Goal: Transaction & Acquisition: Obtain resource

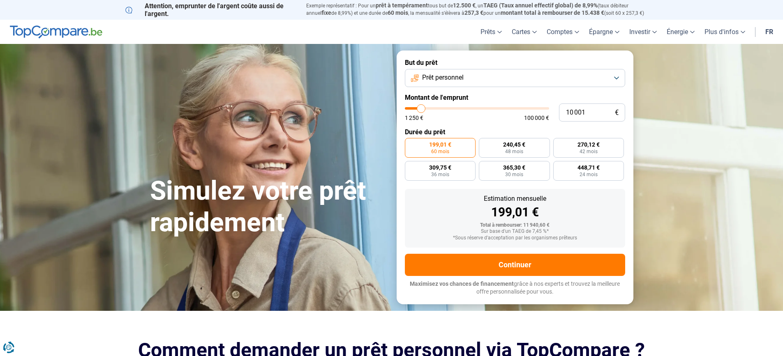
click at [464, 78] on span "Prêt personnel" at bounding box center [443, 77] width 42 height 9
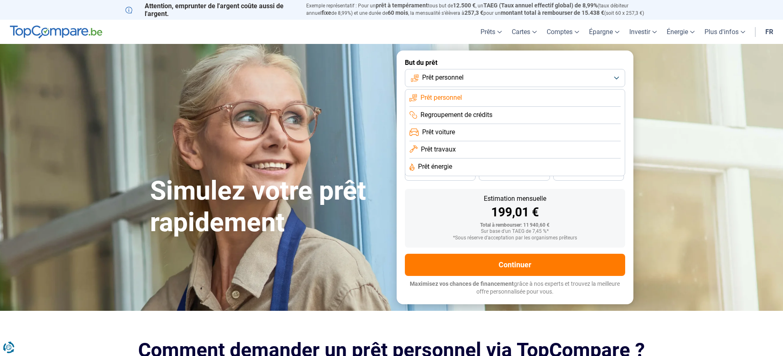
click at [449, 147] on span "Prêt travaux" at bounding box center [438, 149] width 35 height 9
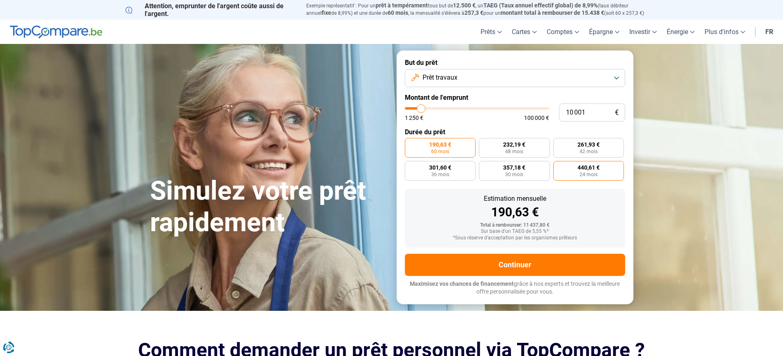
click at [589, 175] on span "24 mois" at bounding box center [589, 174] width 18 height 5
click at [559, 167] on input "440,61 € 24 mois" at bounding box center [555, 163] width 5 height 5
radio input "true"
type input "61 000"
type input "61000"
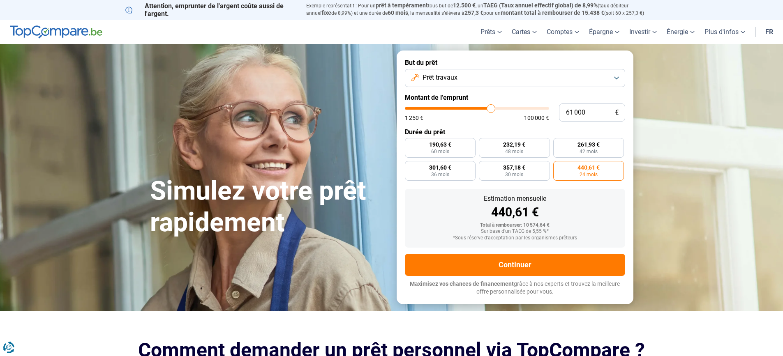
click at [491, 108] on input "range" at bounding box center [477, 108] width 144 height 2
radio input "false"
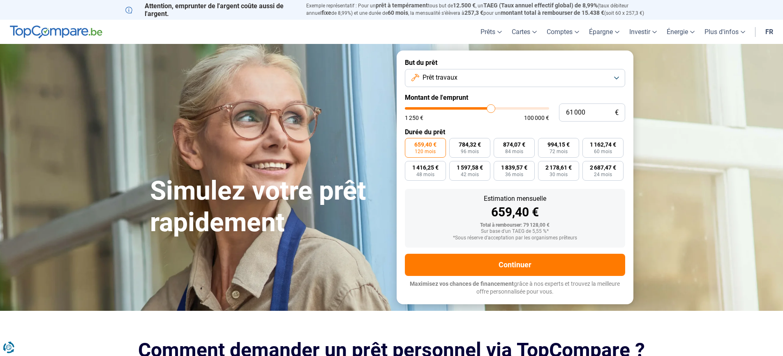
type input "60 500"
type input "60500"
type input "59 500"
type input "59500"
type input "60 000"
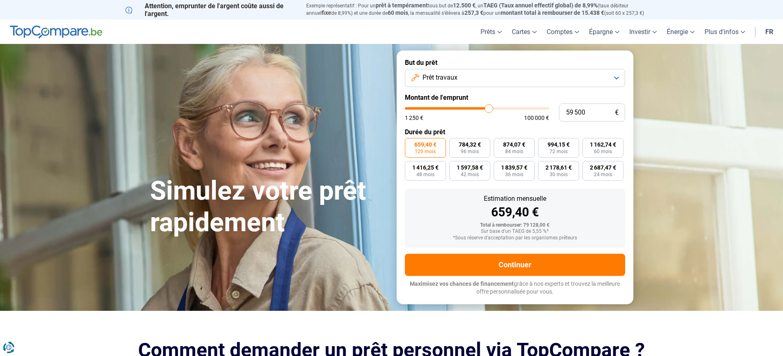
type input "60000"
type input "60 500"
type input "60500"
type input "60 750"
type input "60750"
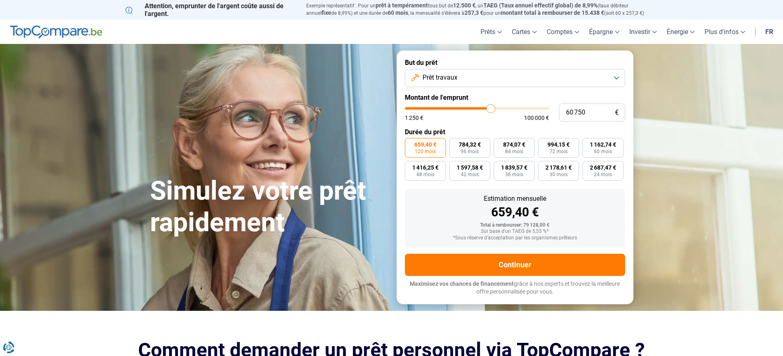
type input "60 500"
type input "60500"
type input "60 250"
type input "60250"
type input "60 000"
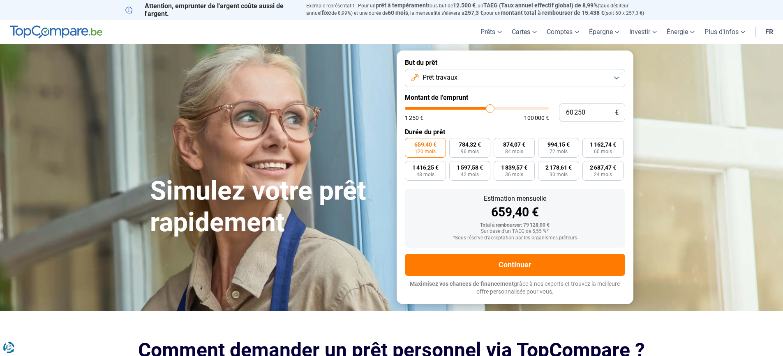
type input "60000"
type input "59 500"
type input "59500"
type input "59 250"
type input "59250"
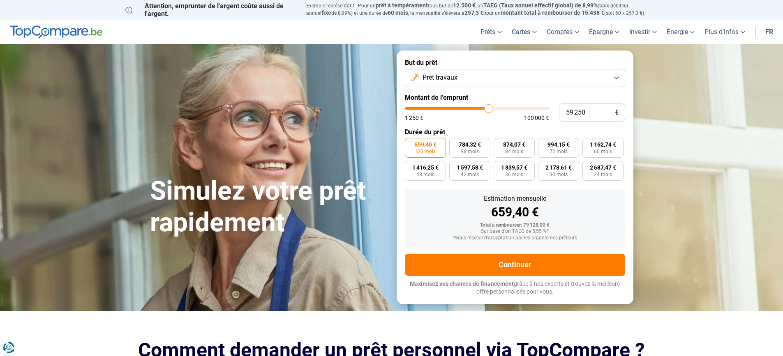
type input "59 500"
type input "59500"
type input "60 000"
type input "60000"
type input "60 250"
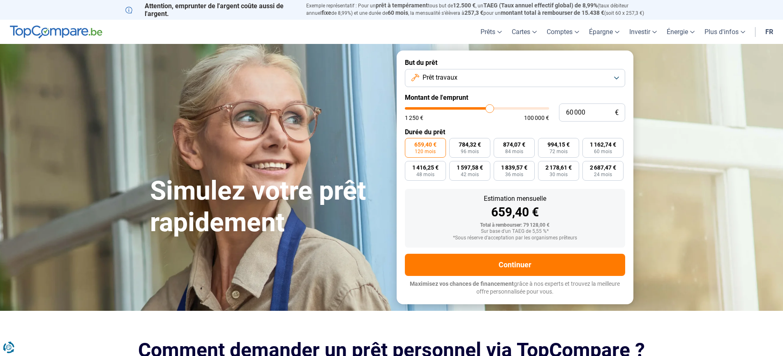
type input "60250"
type input "60 500"
type input "60500"
type input "60 250"
type input "60250"
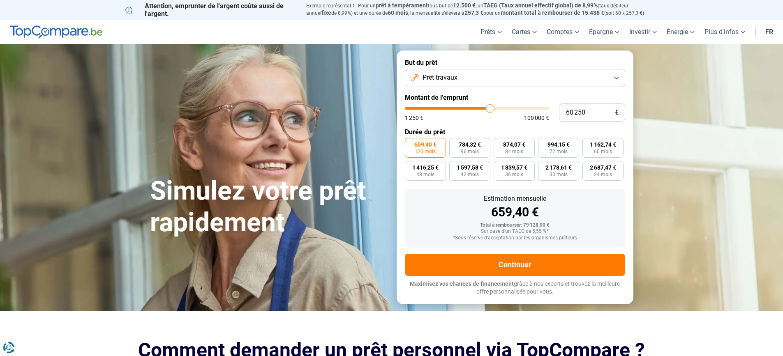
type input "60 000"
type input "60000"
click at [490, 109] on input "range" at bounding box center [477, 108] width 144 height 2
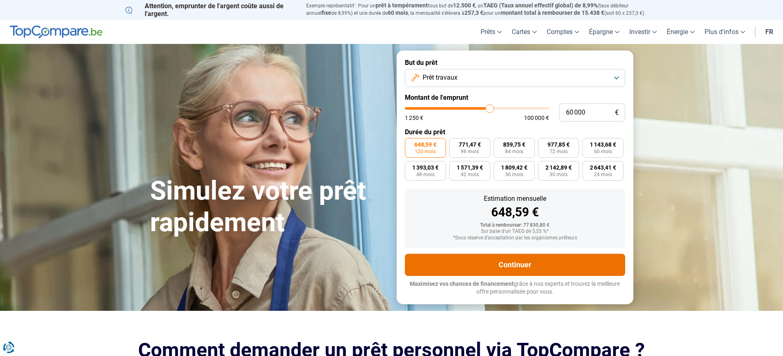
click at [525, 269] on button "Continuer" at bounding box center [515, 265] width 220 height 22
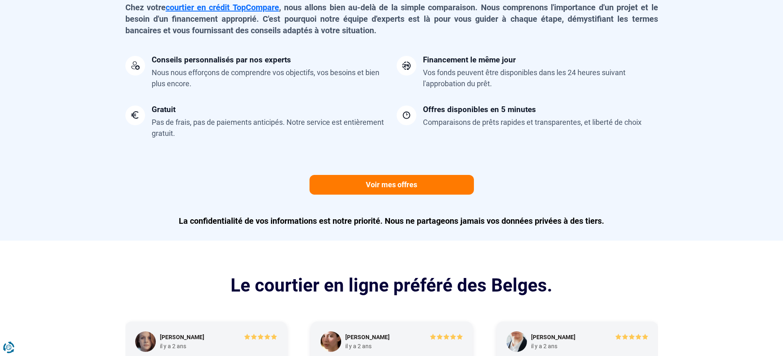
scroll to position [740, 0]
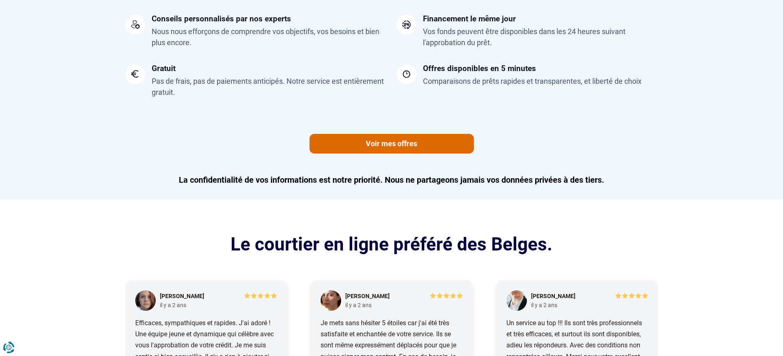
click at [416, 146] on link "Voir mes offres" at bounding box center [392, 144] width 164 height 20
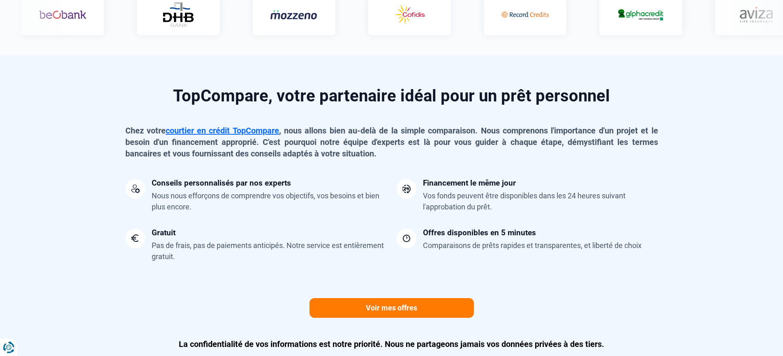
scroll to position [411, 0]
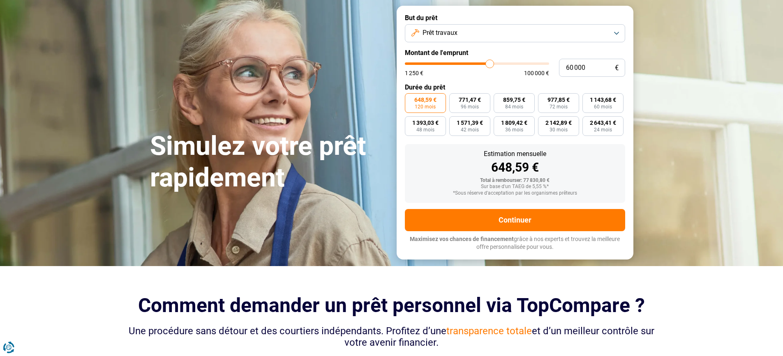
scroll to position [0, 0]
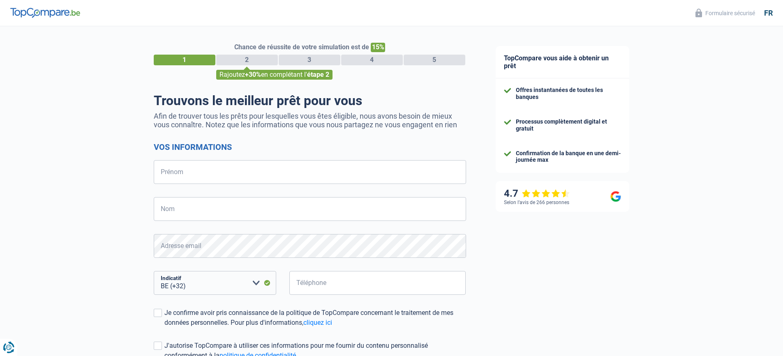
select select "32"
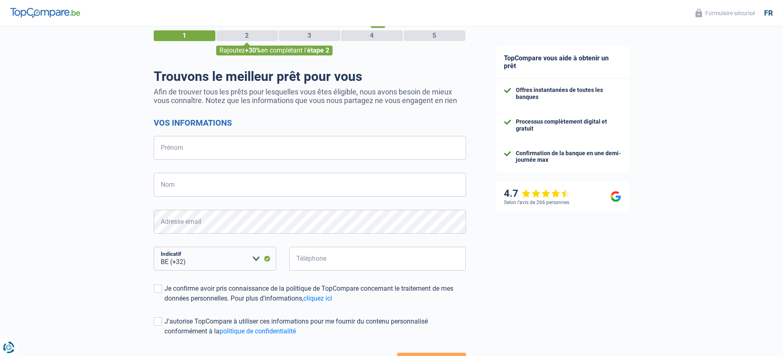
scroll to position [8, 0]
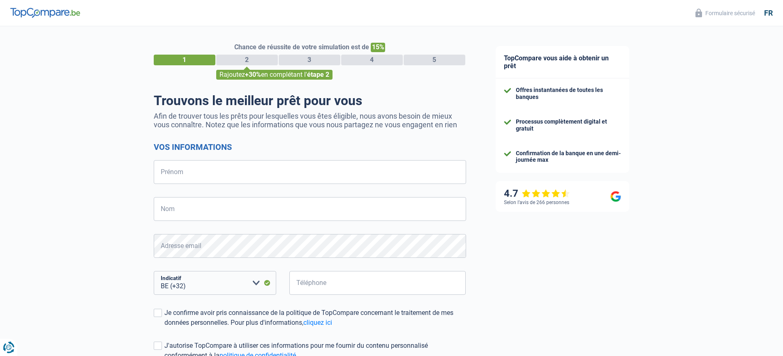
select select "32"
